Goal: Information Seeking & Learning: Learn about a topic

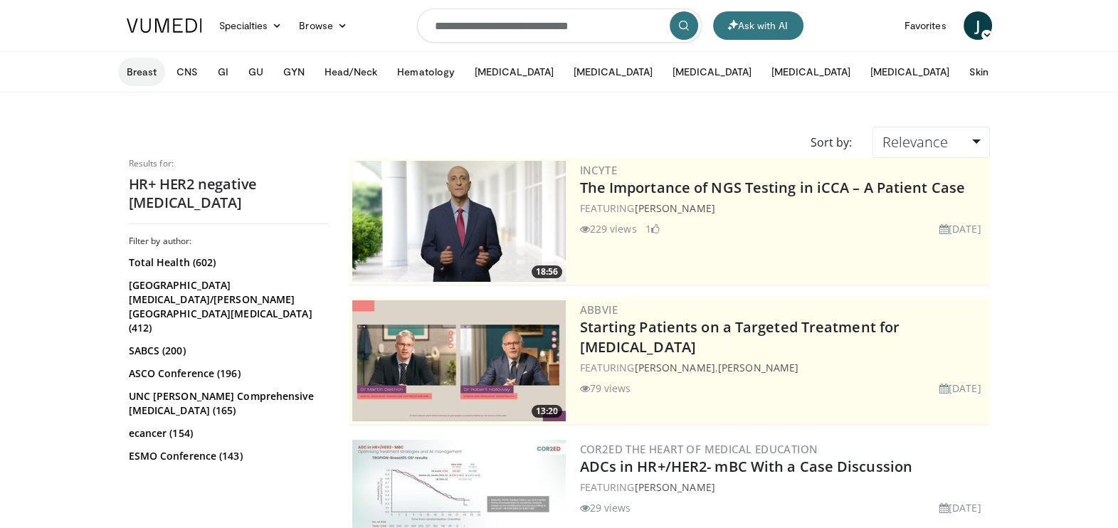
click at [142, 73] on button "Breast" at bounding box center [141, 72] width 47 height 28
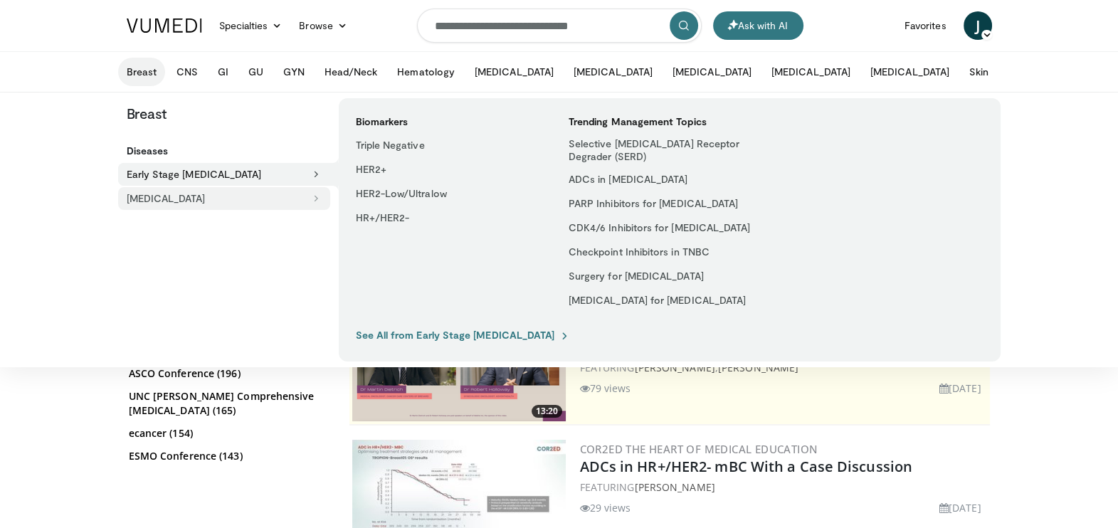
click at [174, 200] on button "[MEDICAL_DATA]" at bounding box center [224, 198] width 212 height 23
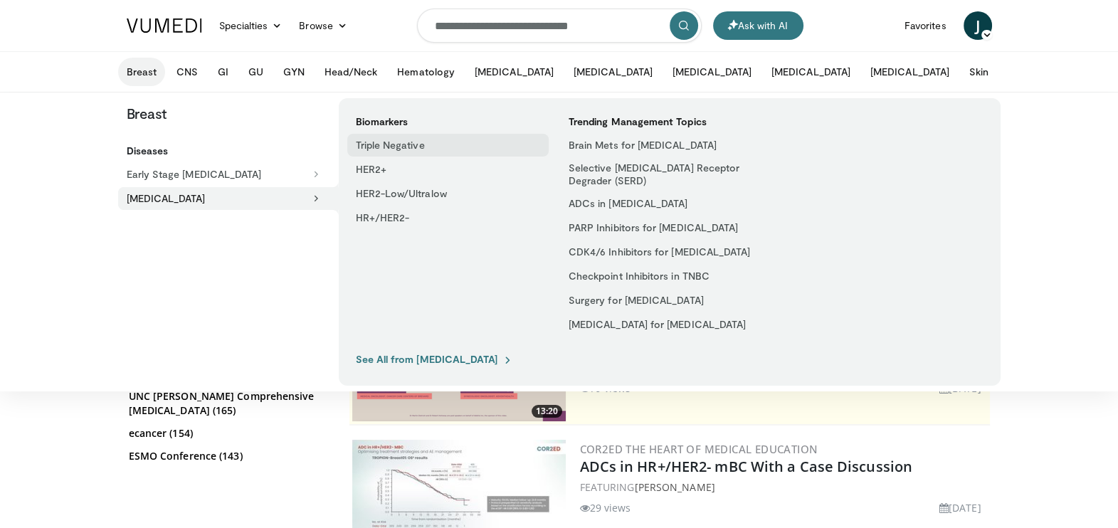
click at [379, 145] on link "Triple Negative" at bounding box center [447, 145] width 201 height 23
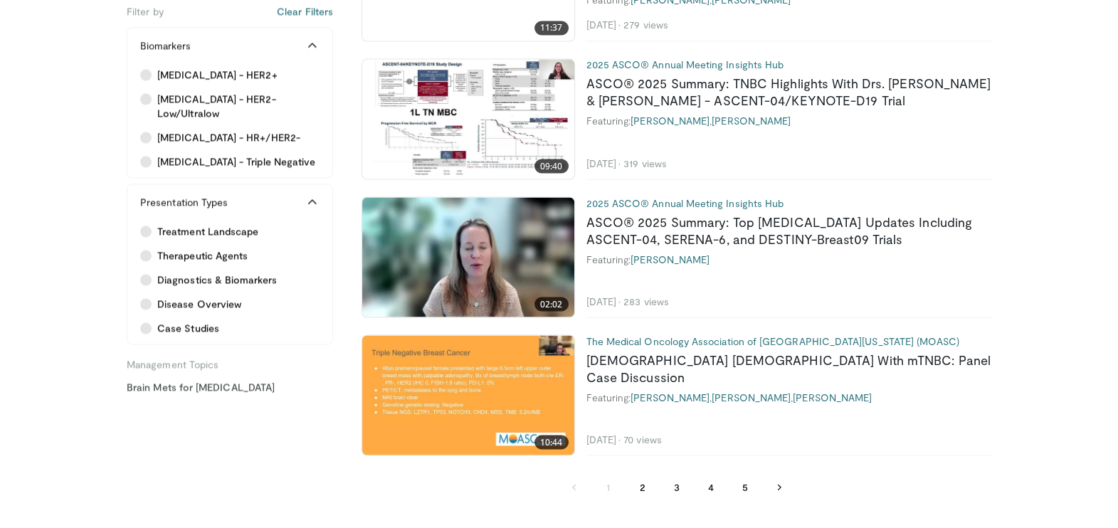
scroll to position [3214, 0]
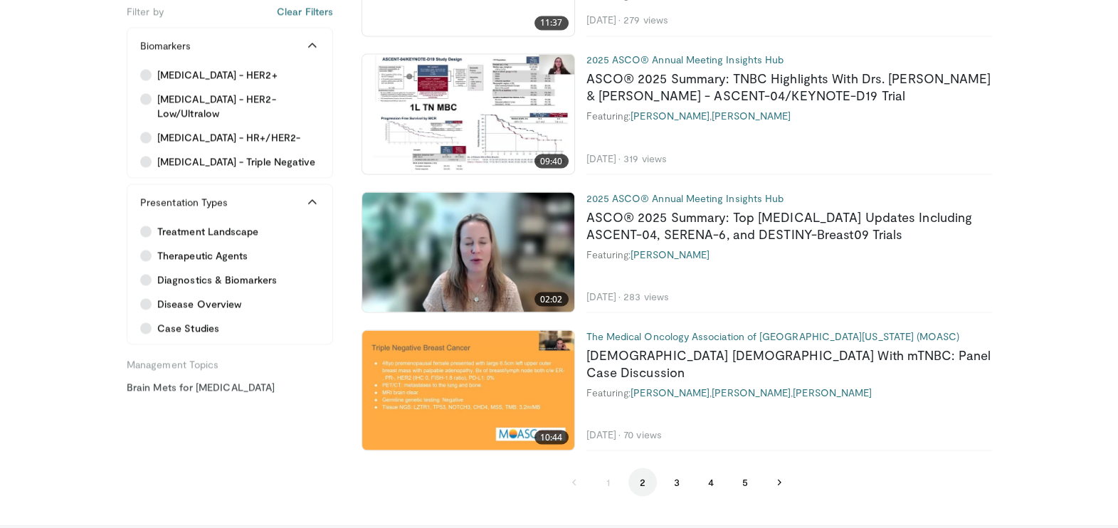
click at [639, 482] on button "2" at bounding box center [643, 482] width 28 height 28
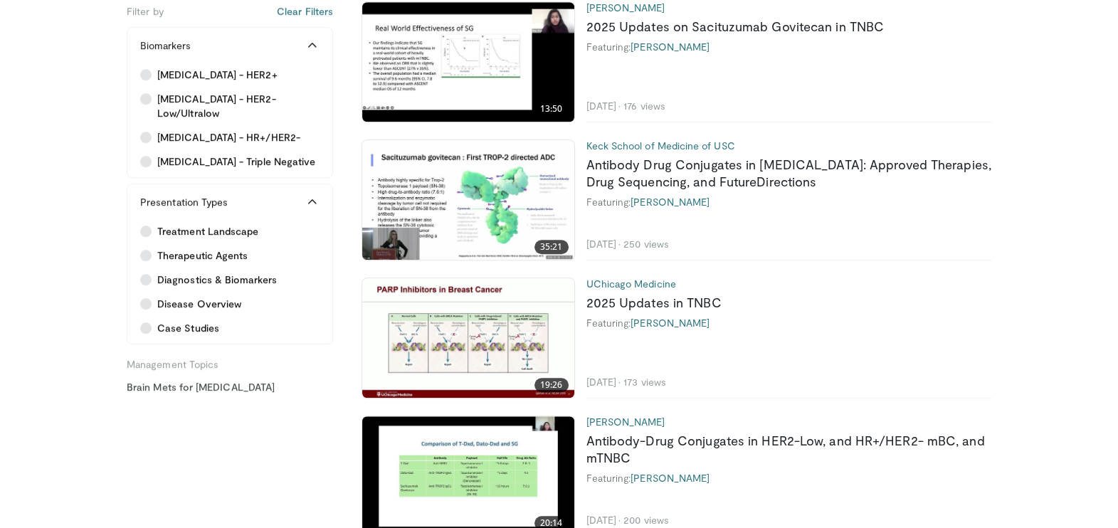
scroll to position [1474, 0]
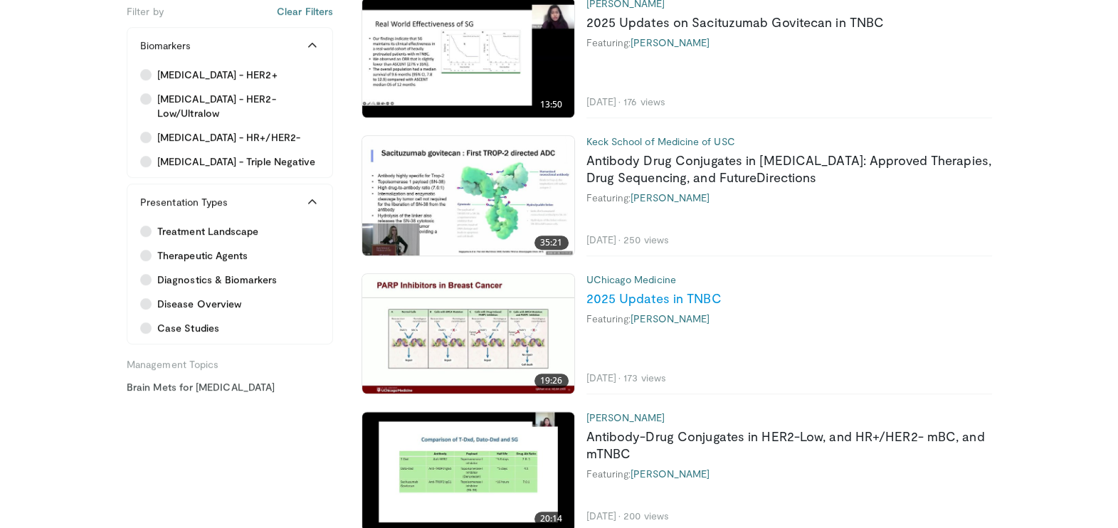
click at [693, 300] on link "2025 Updates in TNBC" at bounding box center [654, 298] width 135 height 16
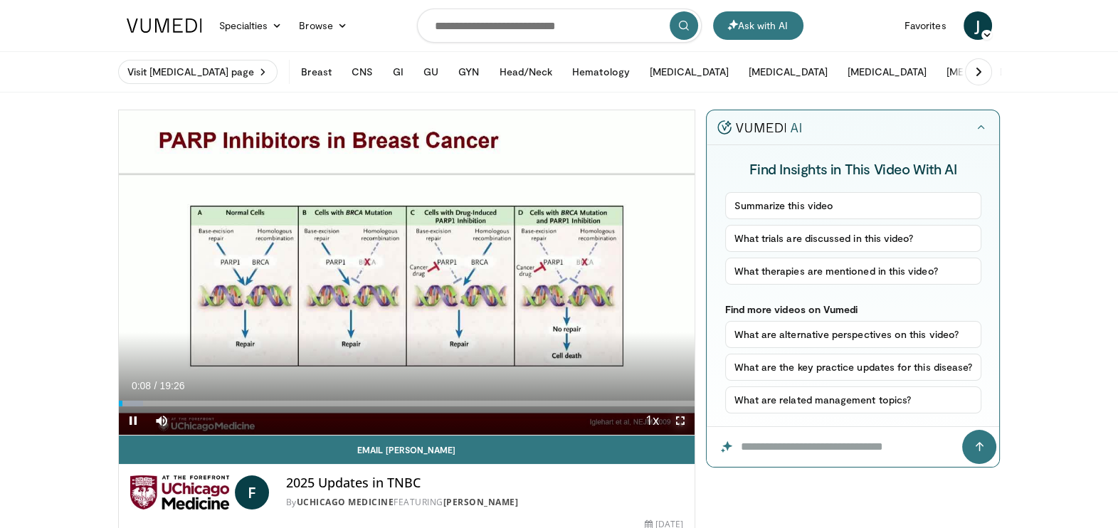
click at [678, 414] on span "Video Player" at bounding box center [680, 421] width 28 height 28
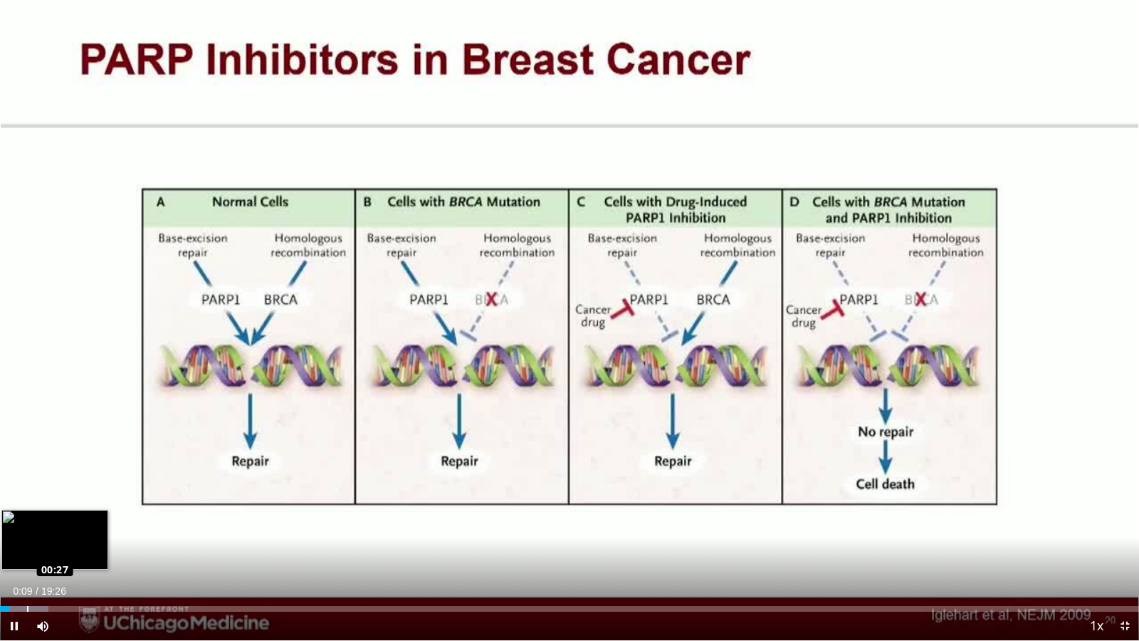
click at [26, 528] on div "Loaded : 4.25% 00:27 00:27" at bounding box center [569, 605] width 1139 height 14
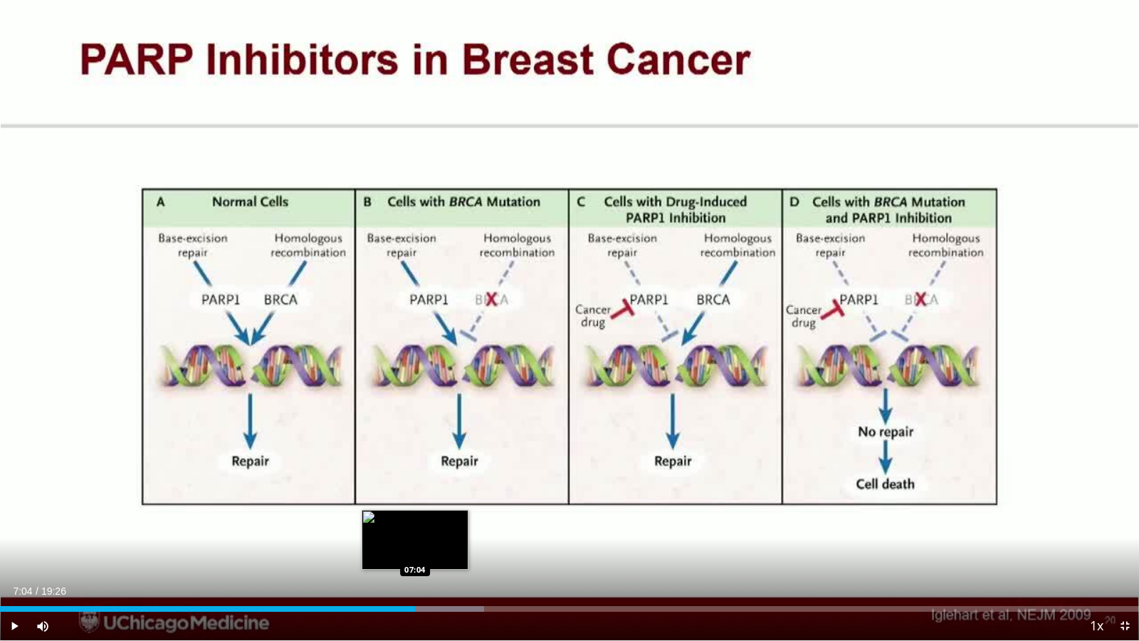
click at [414, 528] on div "07:04" at bounding box center [207, 609] width 415 height 6
click at [402, 528] on div "Loaded : 42.53% 07:06 06:53" at bounding box center [569, 609] width 1139 height 6
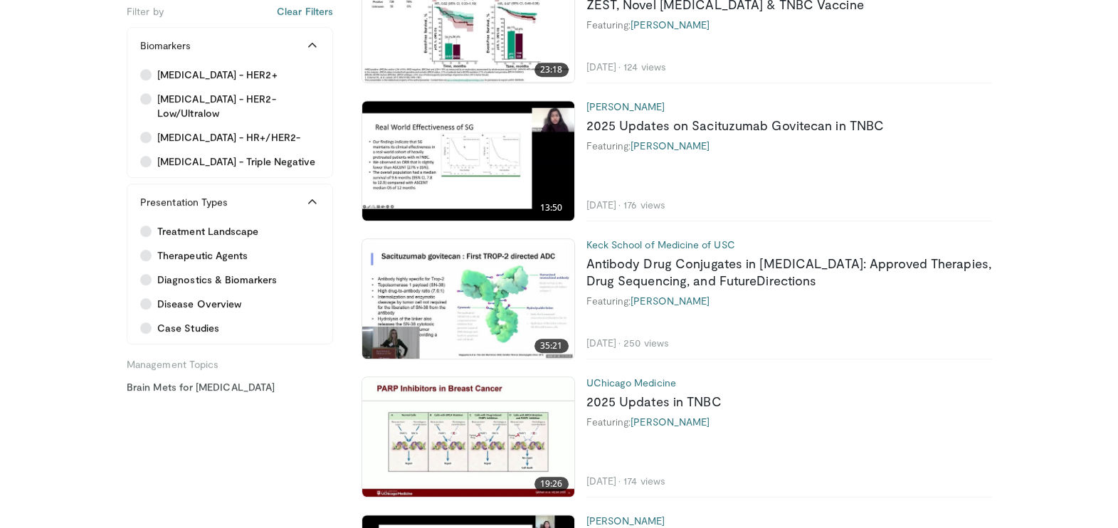
scroll to position [1376, 0]
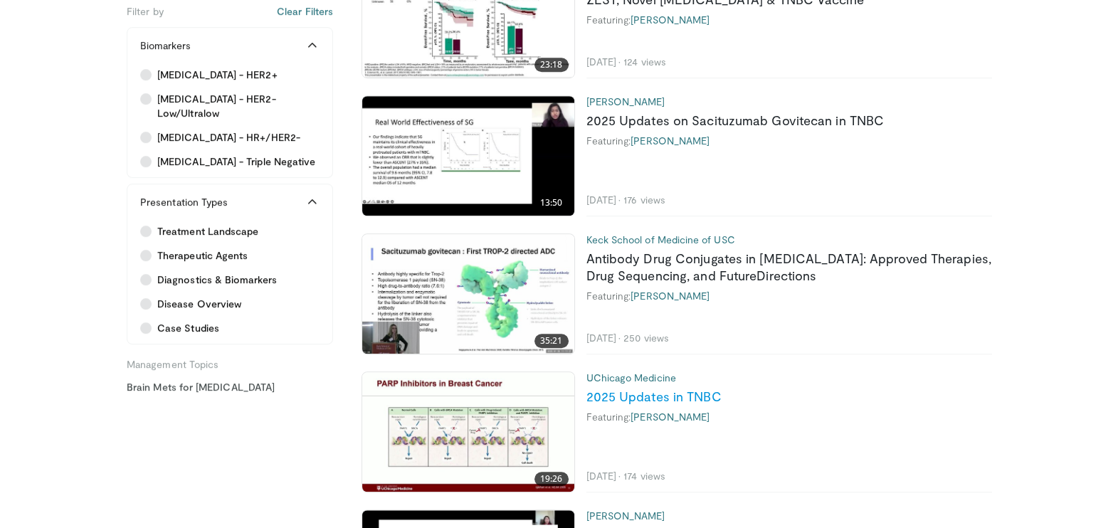
click at [679, 399] on link "2025 Updates in TNBC" at bounding box center [654, 397] width 135 height 16
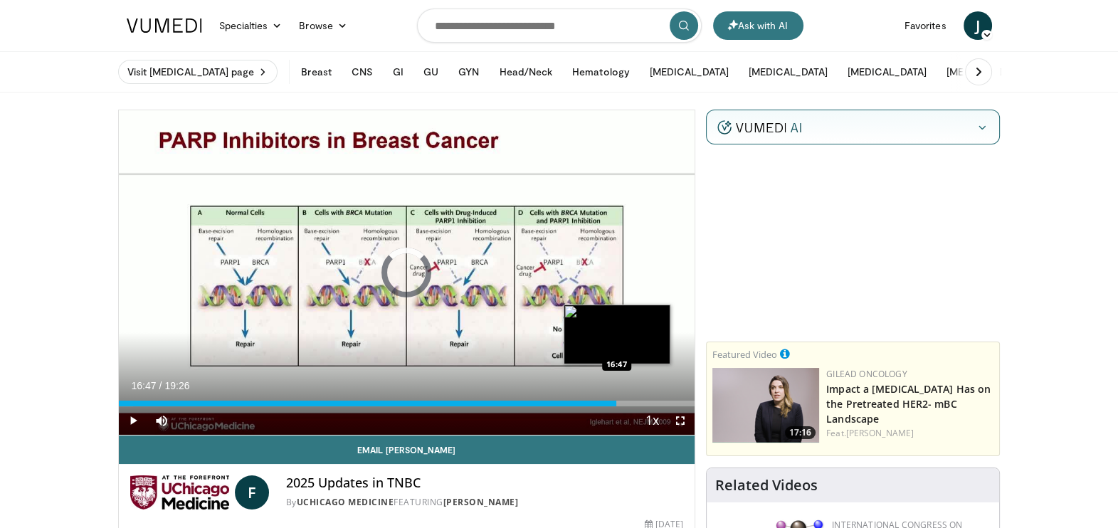
click at [616, 402] on div "Loaded : 2.57% 16:47 16:47" at bounding box center [407, 404] width 577 height 6
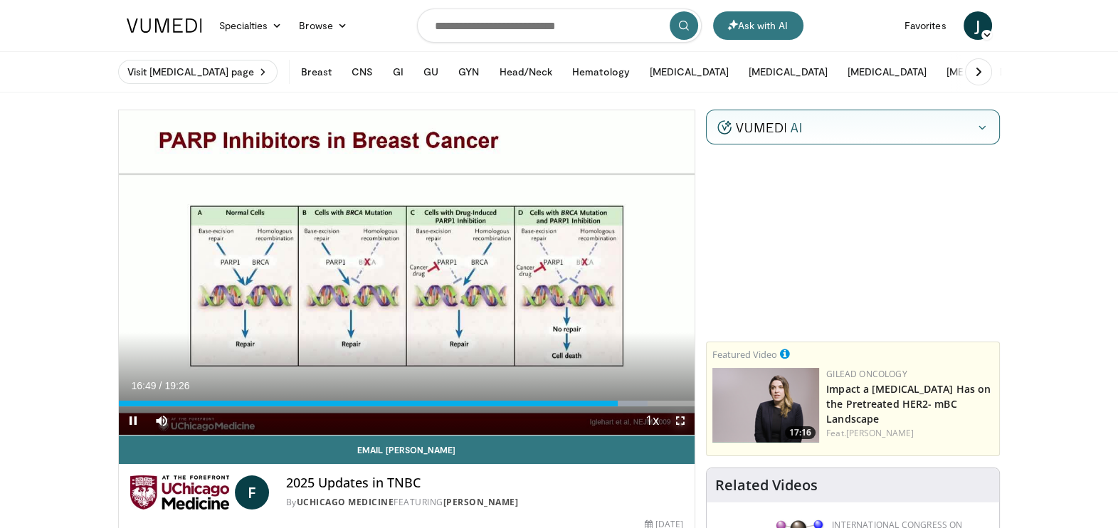
click at [680, 421] on span "Video Player" at bounding box center [680, 421] width 28 height 28
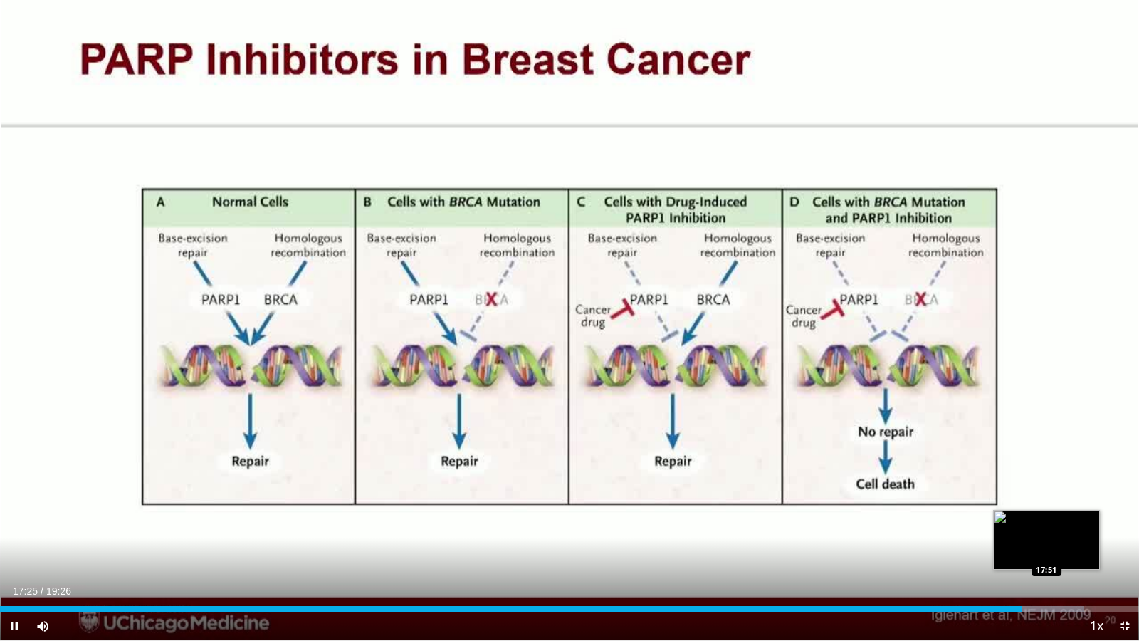
click at [1047, 528] on div "Loaded : 95.20% 17:25 17:51" at bounding box center [569, 609] width 1139 height 6
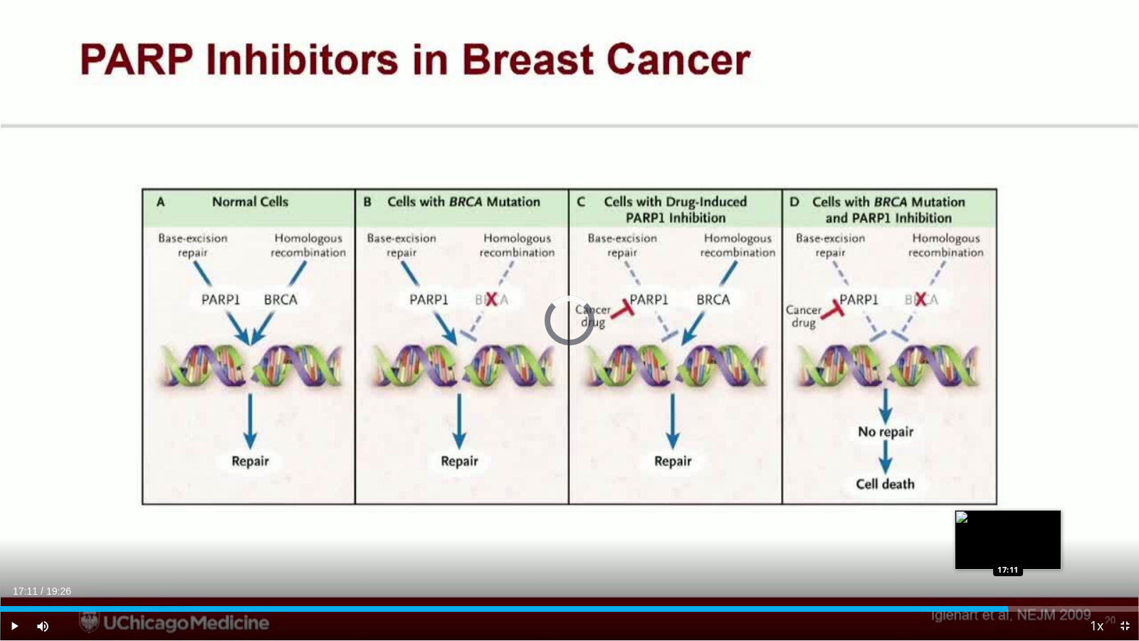
click at [1007, 528] on div "17:11" at bounding box center [503, 609] width 1007 height 6
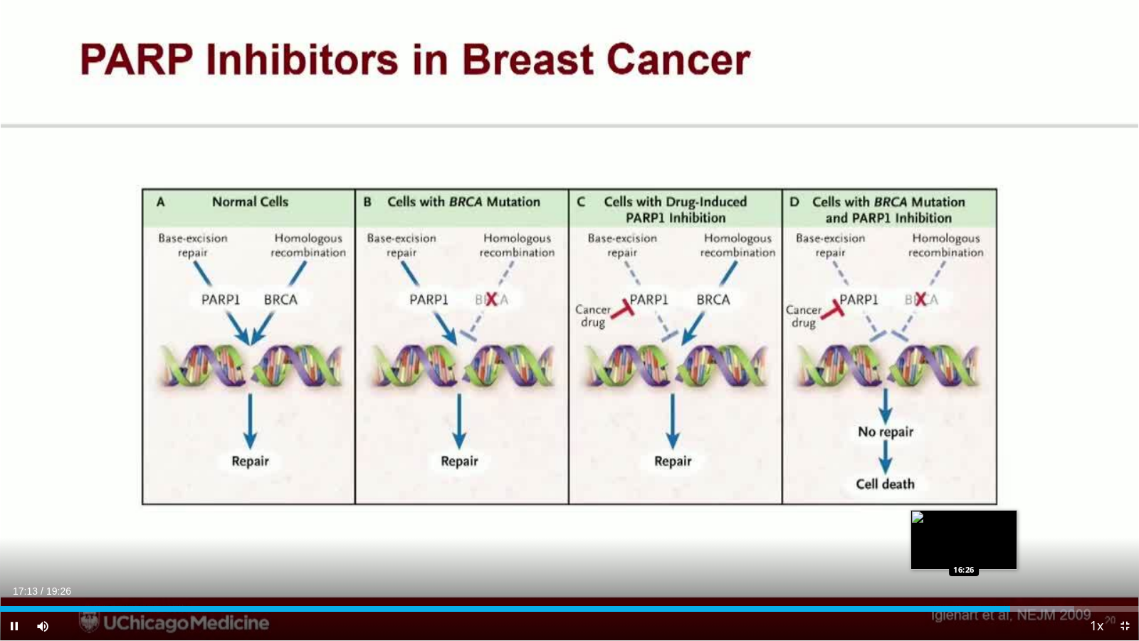
click at [964, 528] on div "Loaded : 94.34% 17:13 16:26" at bounding box center [569, 609] width 1139 height 6
click at [923, 528] on div "16:27" at bounding box center [482, 609] width 965 height 6
